Goal: Task Accomplishment & Management: Manage account settings

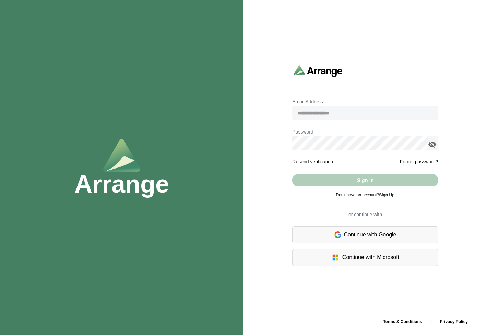
type input "**********"
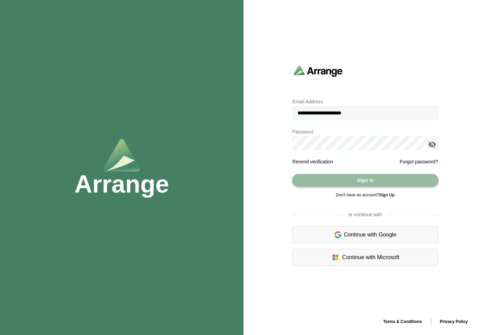
click at [366, 181] on span "Sign In" at bounding box center [365, 180] width 17 height 13
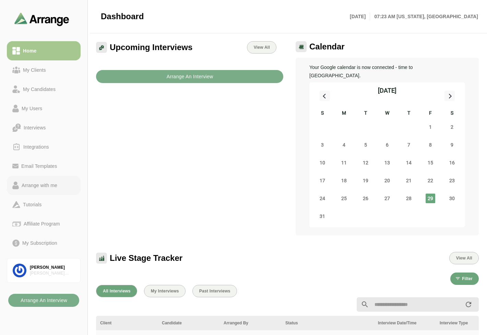
click at [43, 186] on div "Arrange with me" at bounding box center [39, 185] width 41 height 8
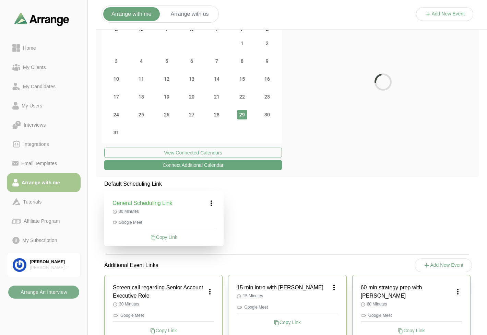
scroll to position [91, 0]
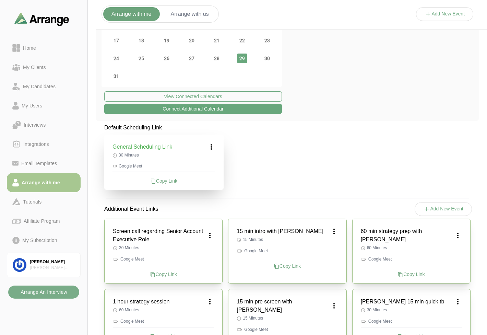
click at [211, 231] on icon at bounding box center [210, 235] width 8 height 8
click at [206, 249] on div "Edit" at bounding box center [204, 250] width 32 height 13
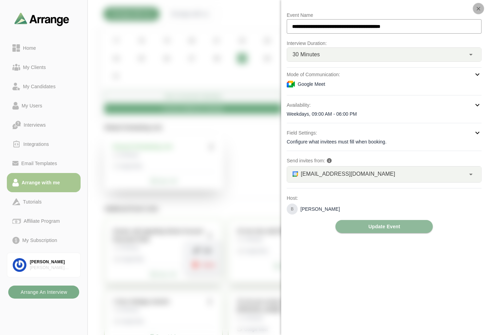
click at [478, 11] on icon "button" at bounding box center [479, 8] width 6 height 6
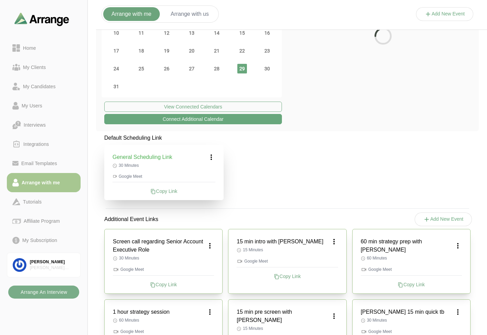
scroll to position [114, 0]
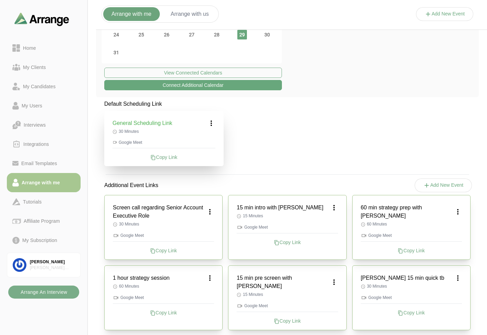
click at [213, 122] on icon at bounding box center [211, 123] width 8 height 8
click at [212, 141] on div "Edit" at bounding box center [205, 142] width 32 height 13
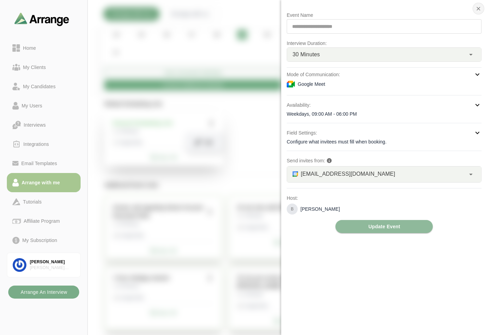
click at [484, 7] on button "button" at bounding box center [479, 9] width 12 height 12
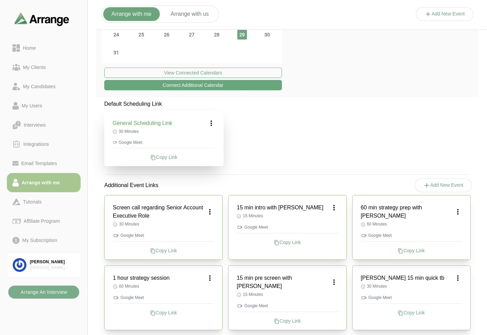
click at [289, 115] on div "Default Scheduling Link General Scheduling Link 30 Minutes Google Meet Copy Lin…" at bounding box center [287, 289] width 383 height 379
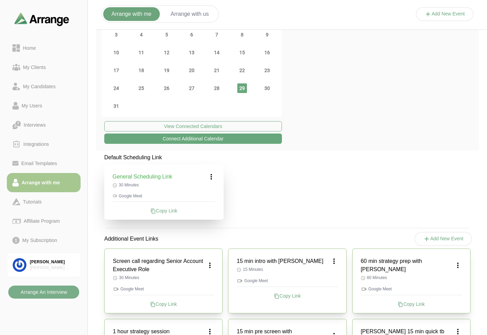
scroll to position [0, 0]
